Goal: Transaction & Acquisition: Purchase product/service

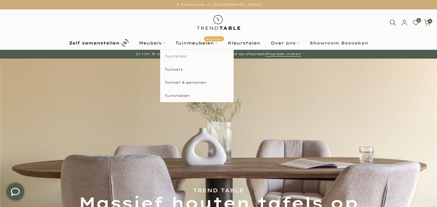
click at [182, 57] on link "Tuintafels" at bounding box center [197, 56] width 74 height 13
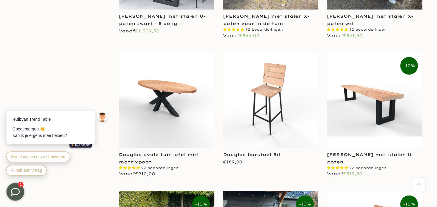
scroll to position [1087, 0]
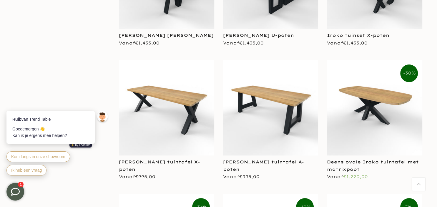
scroll to position [2143, 0]
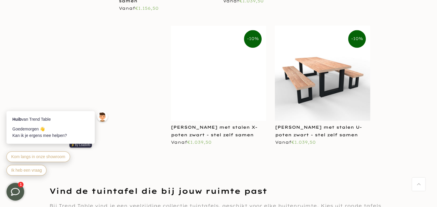
scroll to position [2764, 0]
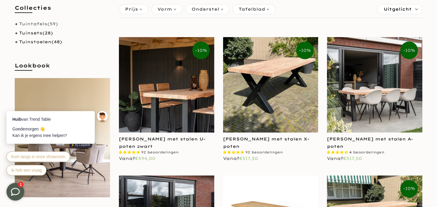
scroll to position [124, 0]
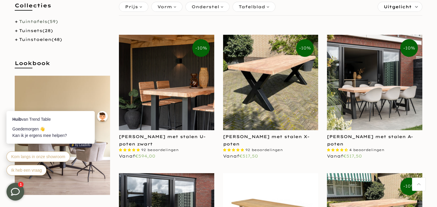
click at [175, 98] on img at bounding box center [166, 82] width 95 height 95
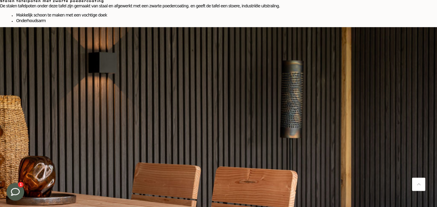
scroll to position [404, 0]
